Goal: Task Accomplishment & Management: Use online tool/utility

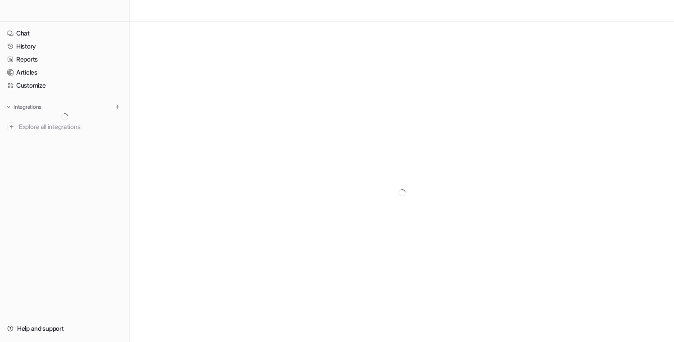
click at [113, 105] on div "Integrations" at bounding box center [64, 107] width 115 height 9
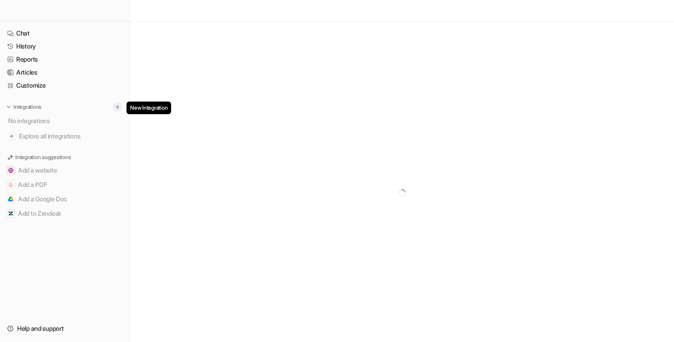
click at [116, 107] on img at bounding box center [117, 107] width 6 height 6
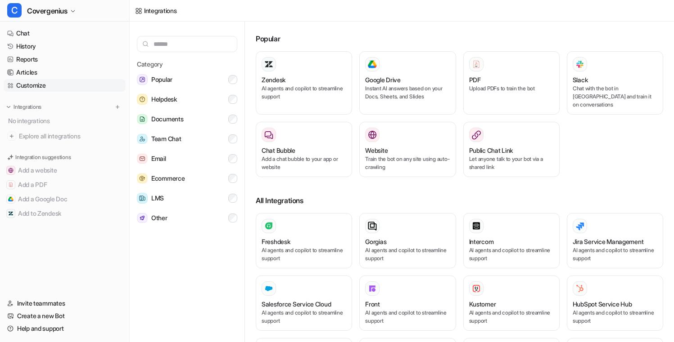
click at [47, 81] on link "Customize" at bounding box center [65, 85] width 122 height 13
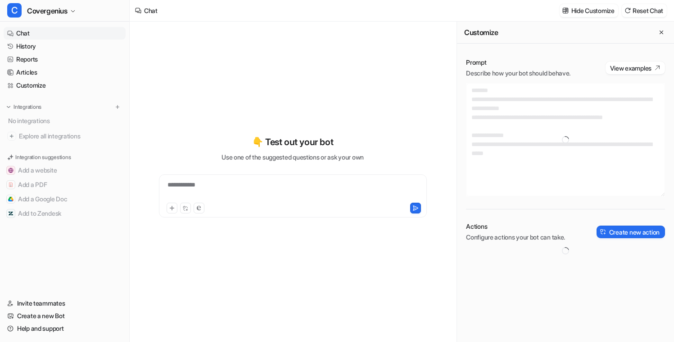
type textarea "**********"
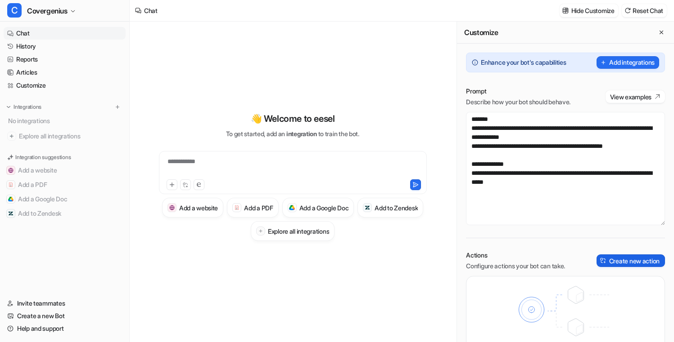
click at [617, 260] on button "Create new action" at bounding box center [630, 261] width 68 height 13
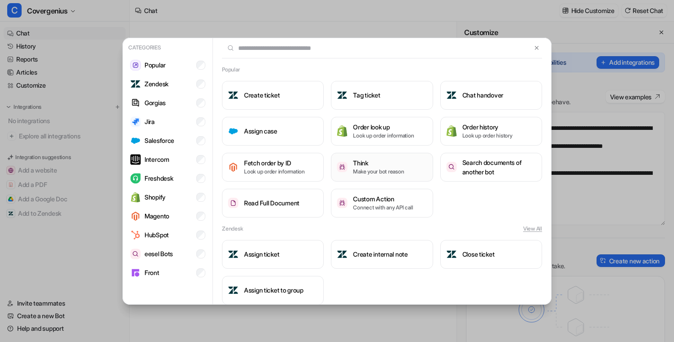
click at [361, 164] on h3 "Think" at bounding box center [378, 162] width 51 height 9
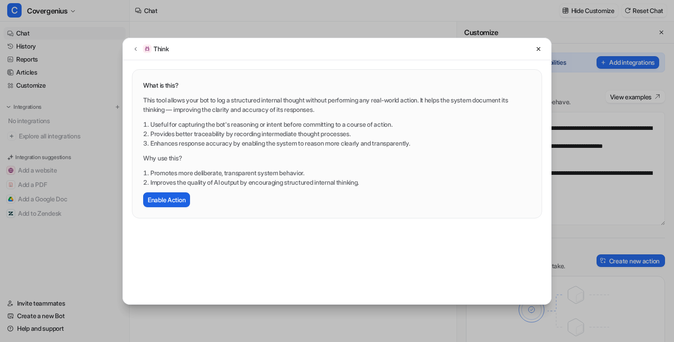
click at [163, 204] on button "Enable Action" at bounding box center [166, 200] width 47 height 15
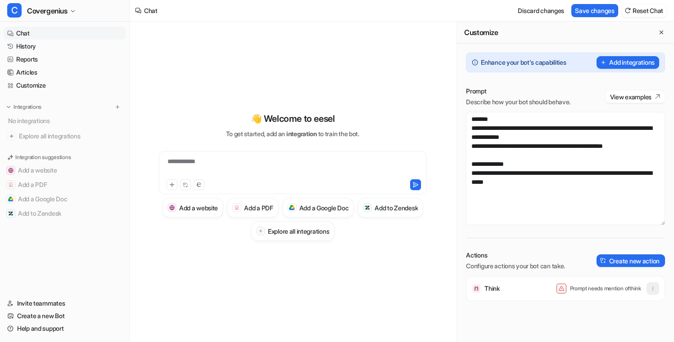
click at [653, 289] on icon "button" at bounding box center [652, 289] width 6 height 6
click at [628, 305] on button "Delete" at bounding box center [608, 309] width 97 height 17
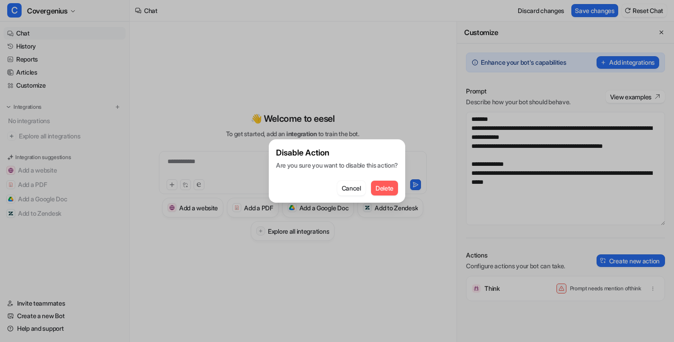
click at [379, 189] on span "Delete" at bounding box center [384, 188] width 18 height 9
